Goal: Task Accomplishment & Management: Manage account settings

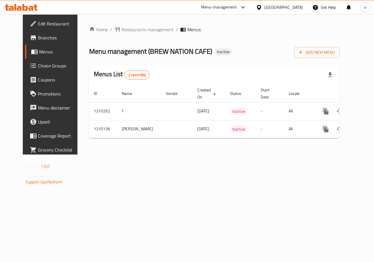
click at [38, 22] on span "Edit Restaurant" at bounding box center [59, 23] width 43 height 7
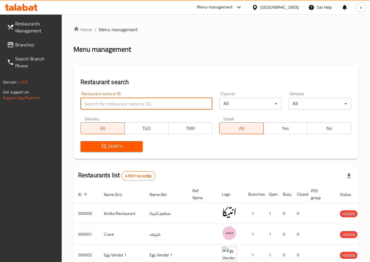
click at [104, 101] on input "search" at bounding box center [146, 104] width 132 height 12
paste input "776756"
type input "776756"
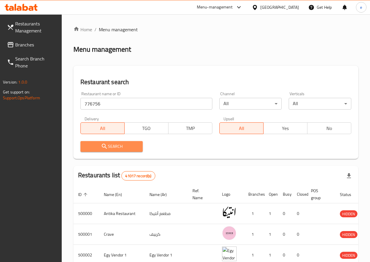
click at [130, 148] on span "Search" at bounding box center [111, 146] width 53 height 7
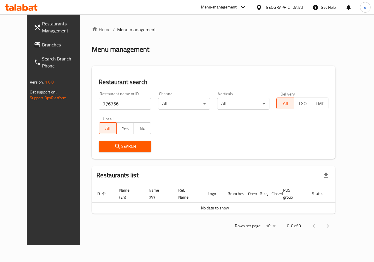
click at [29, 40] on link "Branches" at bounding box center [59, 45] width 60 height 14
